Goal: Find specific page/section: Find specific page/section

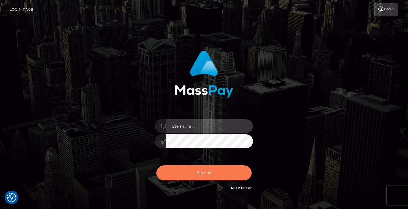
type input "[PERSON_NAME]"
click at [191, 176] on button "Sign in" at bounding box center [203, 172] width 95 height 15
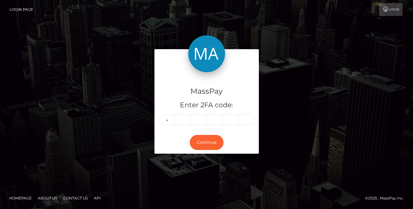
type input "2"
type input "3"
type input "5"
type input "9"
type input "3"
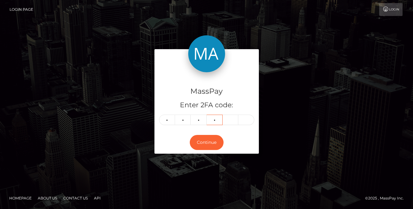
type input "5"
type input "7"
type input "3"
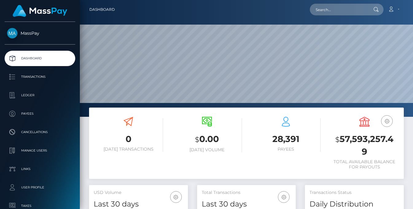
scroll to position [109, 98]
click at [333, 22] on div at bounding box center [246, 58] width 333 height 117
click at [333, 18] on nav "Dashboard Loading... Loading... Account Edit Profile" at bounding box center [246, 9] width 333 height 19
click at [333, 13] on input "text" at bounding box center [339, 10] width 58 height 12
paste input "8aaac1cd-9771-11f0-bd85-0694aced620b"
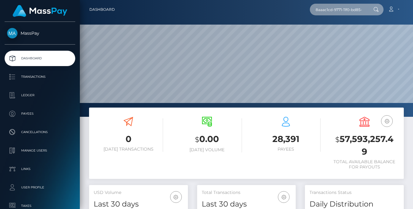
scroll to position [0, 29]
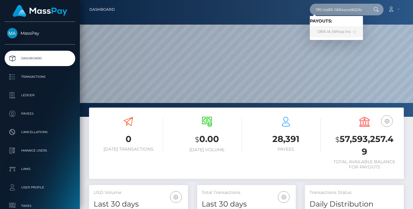
type input "8aaac1cd-9771-11f0-bd85-0694aced620b"
click at [338, 32] on link "ORA IA (Whop Inc - )" at bounding box center [336, 31] width 53 height 11
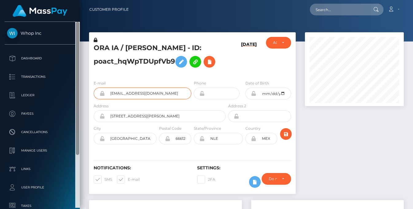
drag, startPoint x: 173, startPoint y: 103, endPoint x: 76, endPoint y: 101, distance: 96.7
click at [76, 101] on div "Whop Inc Dashboard Transactions Ledger Payees" at bounding box center [206, 104] width 413 height 209
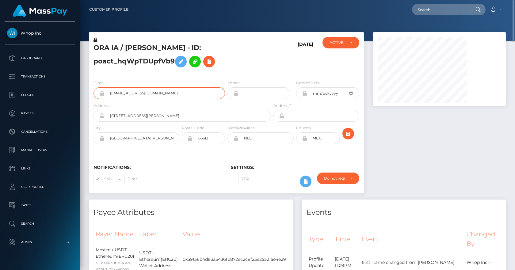
scroll to position [74, 133]
drag, startPoint x: 174, startPoint y: 61, endPoint x: 83, endPoint y: 47, distance: 91.9
copy div "ORA IA / BRAYAN JAVIER FRAUSTRO CANTU - ID: poact_hqWpTDUpfVb9"
